Goal: Task Accomplishment & Management: Manage account settings

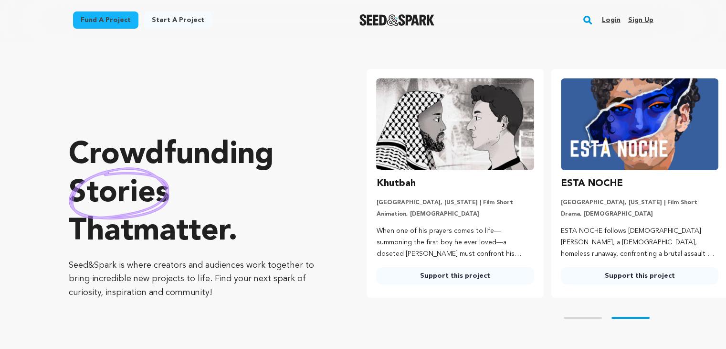
scroll to position [0, 191]
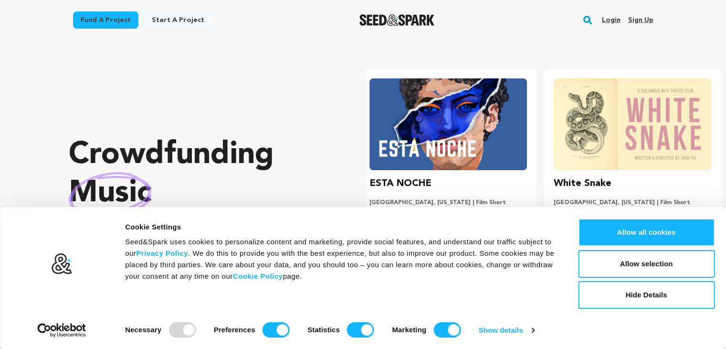
click at [642, 18] on link "Sign up" at bounding box center [640, 19] width 25 height 15
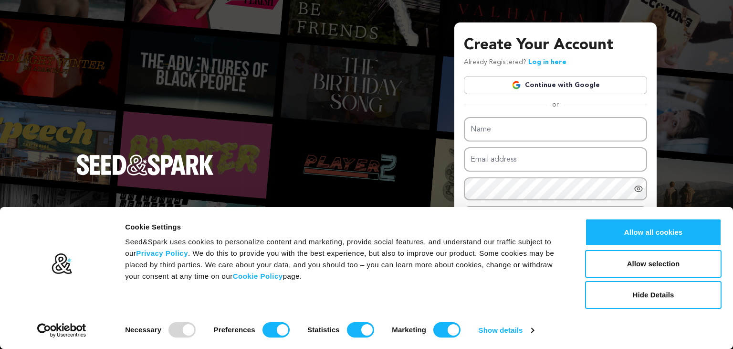
click at [557, 83] on link "Continue with Google" at bounding box center [555, 85] width 183 height 18
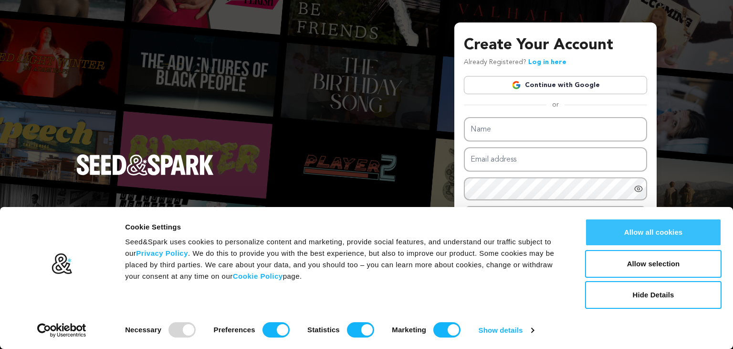
click at [670, 236] on button "Allow all cookies" at bounding box center [653, 232] width 137 height 28
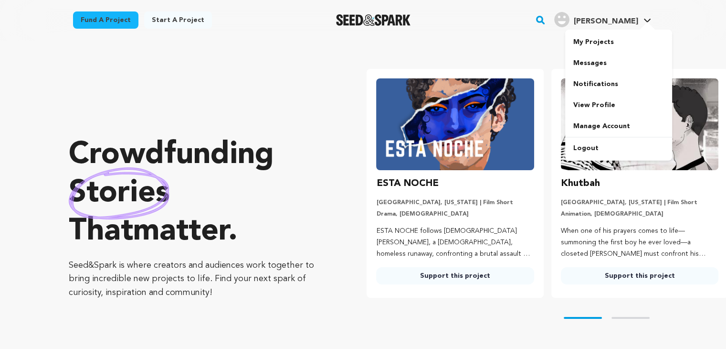
click at [601, 25] on span "[PERSON_NAME]" at bounding box center [605, 22] width 64 height 8
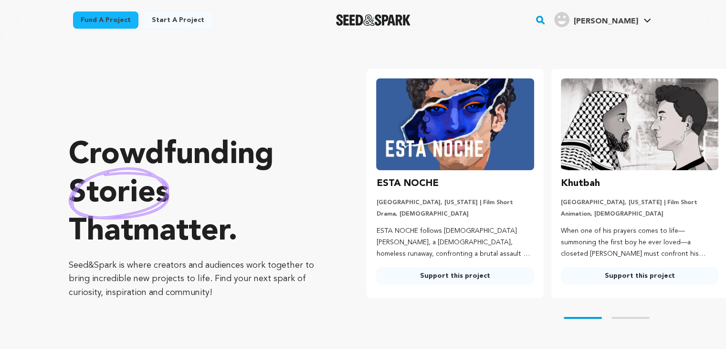
scroll to position [0, 72]
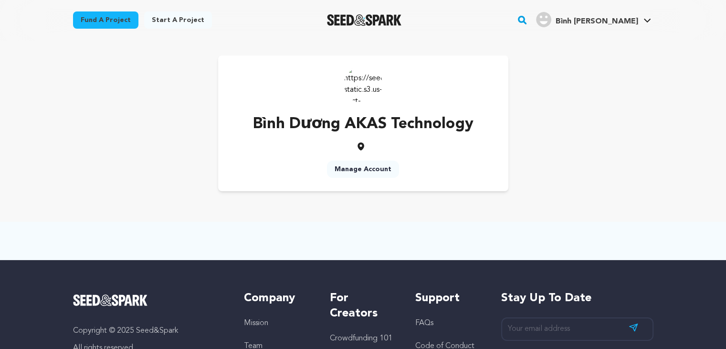
click at [360, 172] on link "Manage Account" at bounding box center [363, 168] width 72 height 17
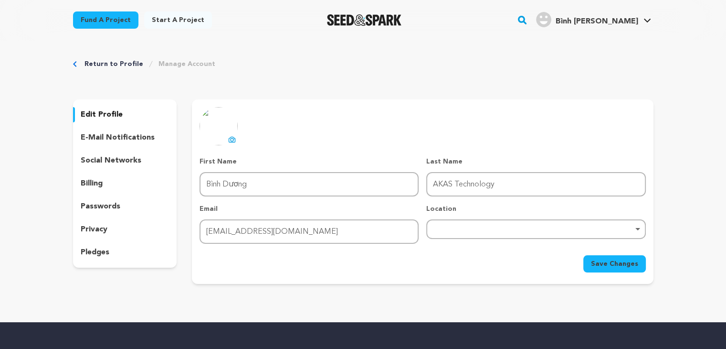
click at [73, 66] on icon "Breadcrumb" at bounding box center [75, 64] width 4 height 6
click at [88, 66] on link "Return to Profile" at bounding box center [114, 64] width 59 height 10
